Goal: Entertainment & Leisure: Consume media (video, audio)

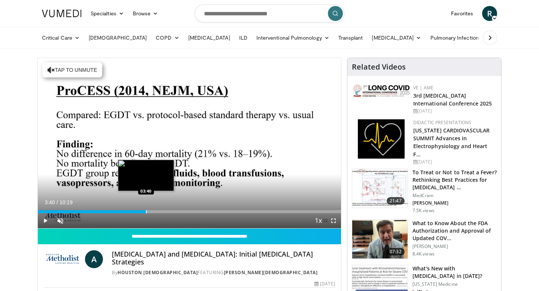
click at [146, 213] on div "Progress Bar" at bounding box center [146, 211] width 1 height 3
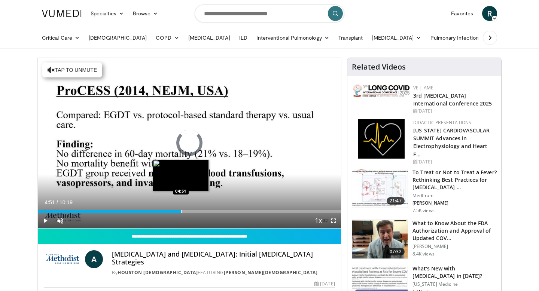
click at [181, 212] on div "Progress Bar" at bounding box center [181, 211] width 1 height 3
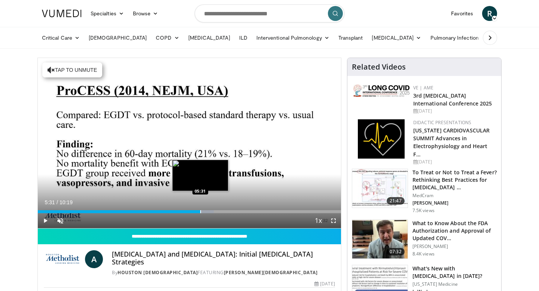
click at [200, 213] on div "Progress Bar" at bounding box center [200, 211] width 1 height 3
click at [214, 213] on div "Progress Bar" at bounding box center [214, 211] width 1 height 3
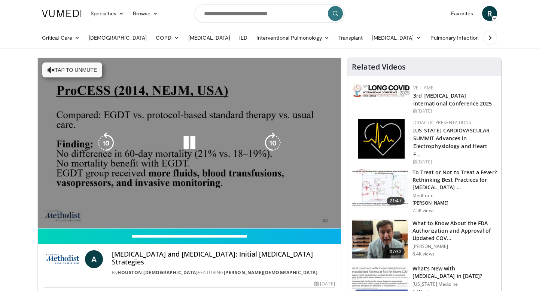
click at [234, 213] on div "10 seconds Tap to unmute" at bounding box center [189, 143] width 303 height 170
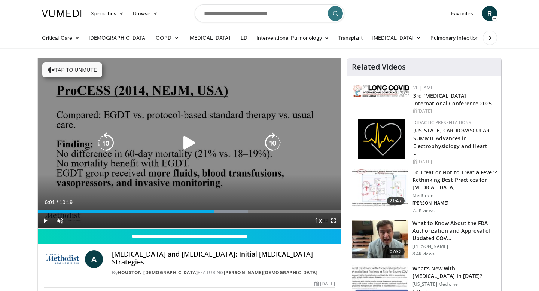
click at [0, 0] on div "Progress Bar" at bounding box center [0, 0] width 0 height 0
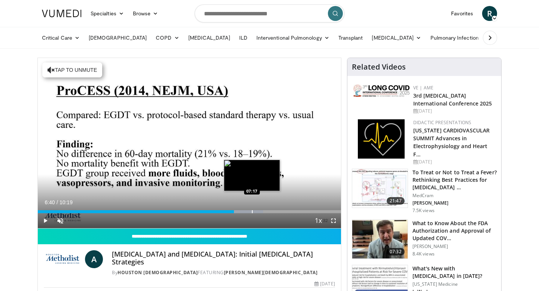
click at [252, 212] on div "Progress Bar" at bounding box center [252, 211] width 1 height 3
click at [262, 212] on div "Progress Bar" at bounding box center [262, 211] width 1 height 3
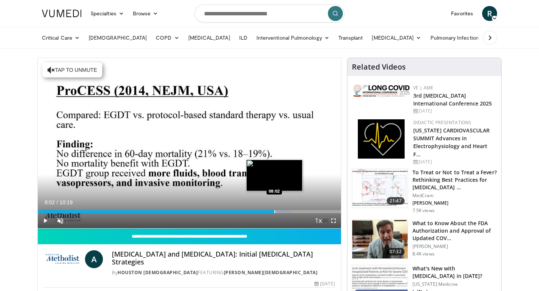
click at [274, 212] on div "Progress Bar" at bounding box center [274, 211] width 1 height 3
click at [282, 212] on div "Progress Bar" at bounding box center [282, 211] width 1 height 3
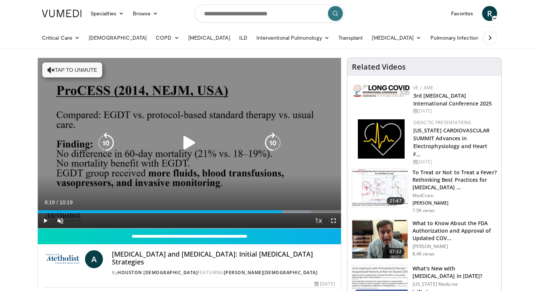
click at [124, 188] on div "10 seconds Tap to unmute" at bounding box center [189, 143] width 303 height 170
